Goal: Submit feedback/report problem

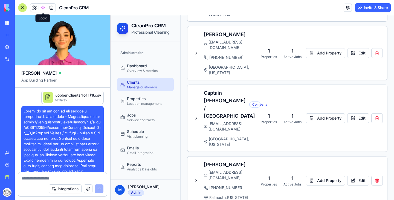
scroll to position [448, 0]
